Goal: Task Accomplishment & Management: Use online tool/utility

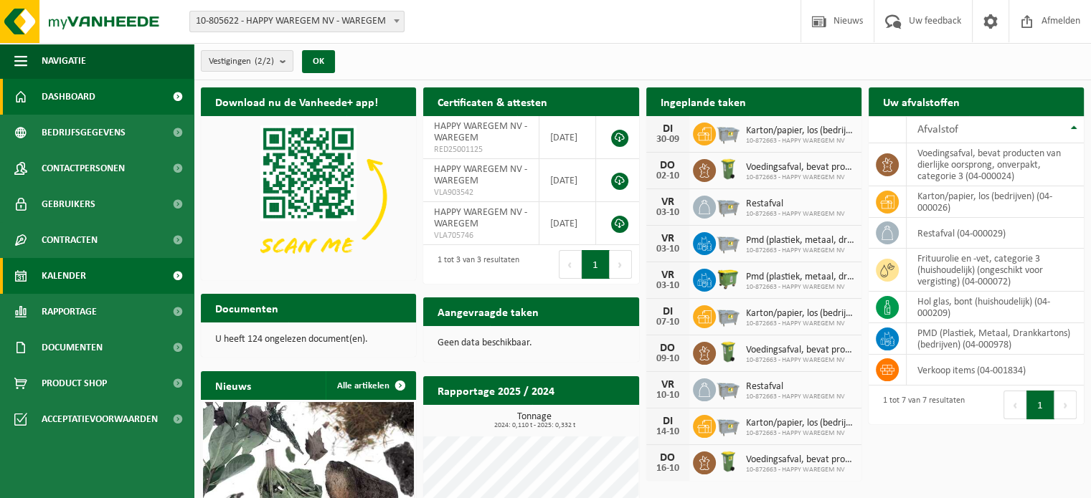
click at [26, 275] on span at bounding box center [20, 276] width 13 height 36
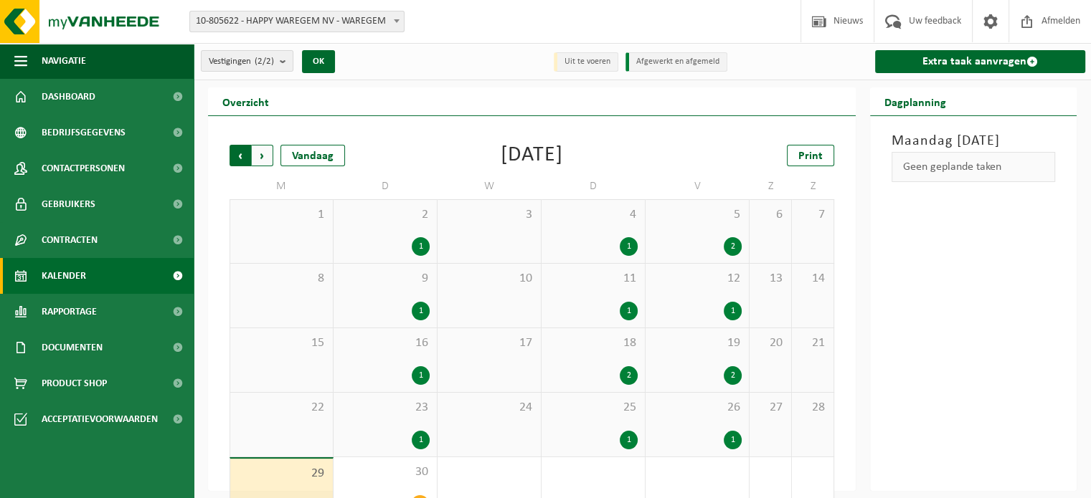
click at [261, 151] on span "Volgende" at bounding box center [263, 156] width 22 height 22
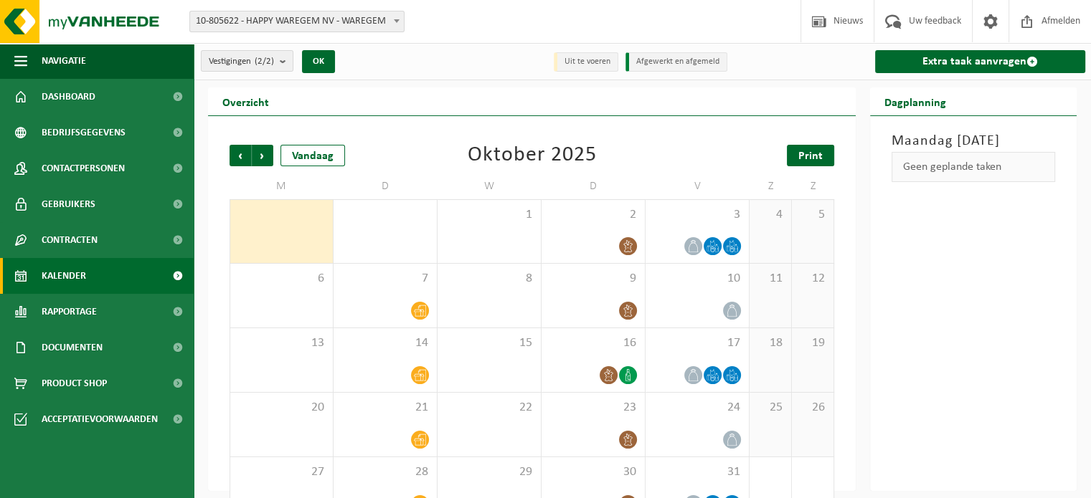
click at [818, 153] on span "Print" at bounding box center [810, 156] width 24 height 11
